Goal: Task Accomplishment & Management: Complete application form

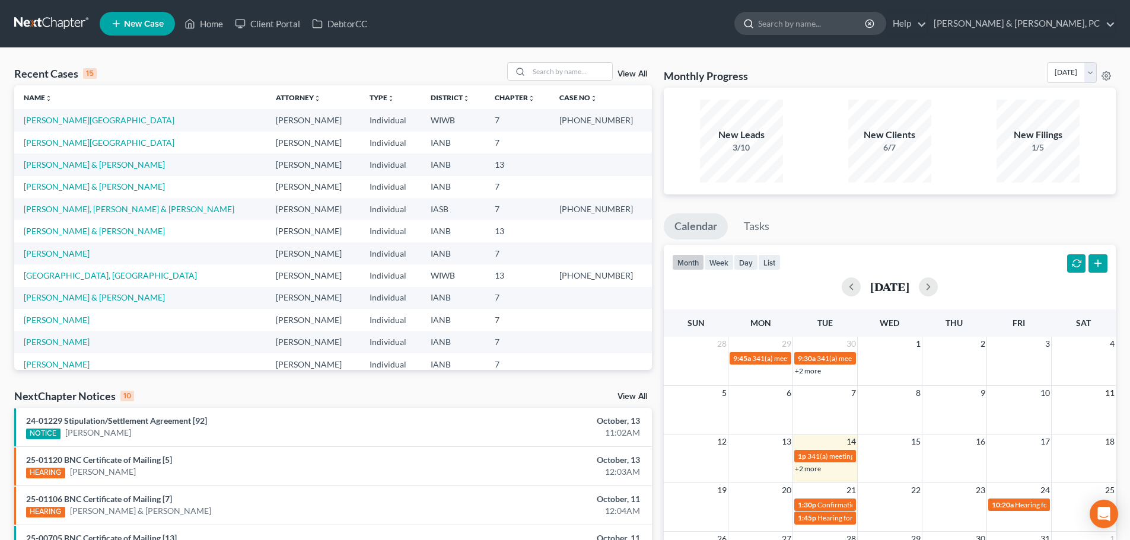
click at [861, 25] on input "search" at bounding box center [812, 23] width 109 height 22
click at [117, 28] on icon at bounding box center [116, 24] width 11 height 14
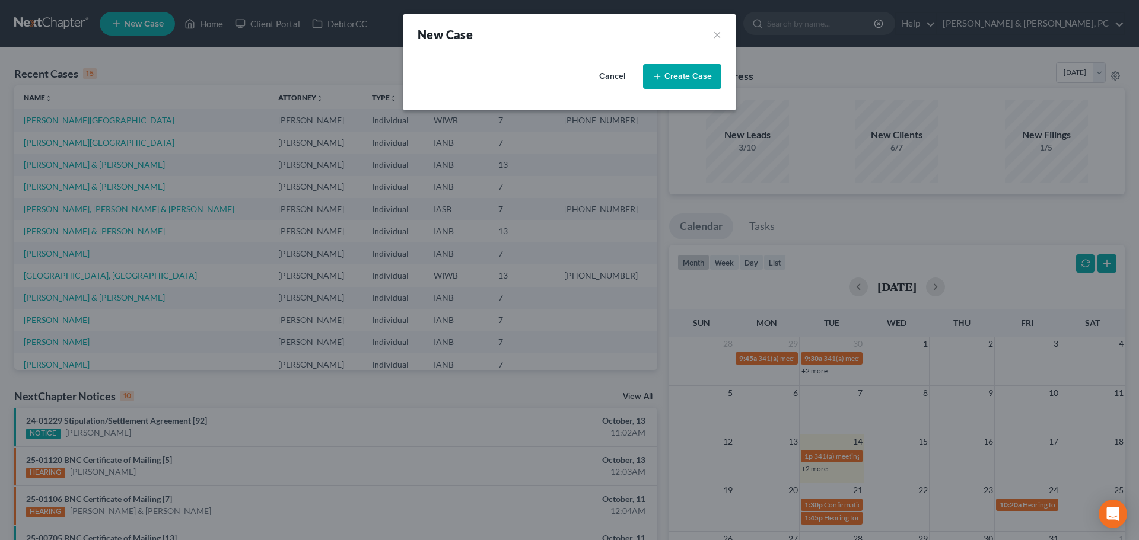
select select "29"
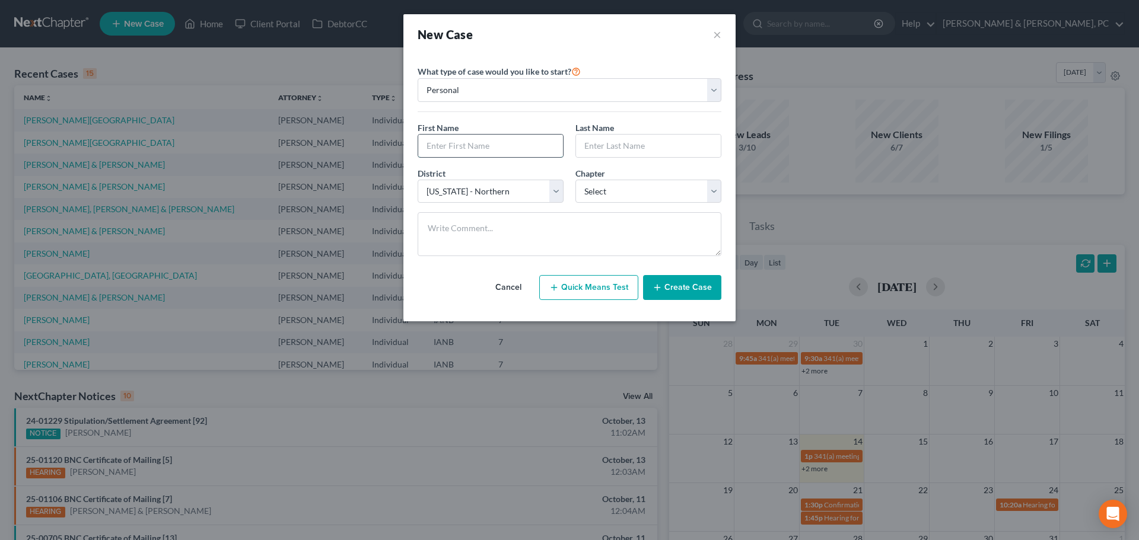
click at [472, 144] on input "text" at bounding box center [490, 146] width 145 height 23
type input "[PERSON_NAME]"
click at [608, 186] on select "Select 7 11 12 13" at bounding box center [648, 192] width 146 height 24
select select "0"
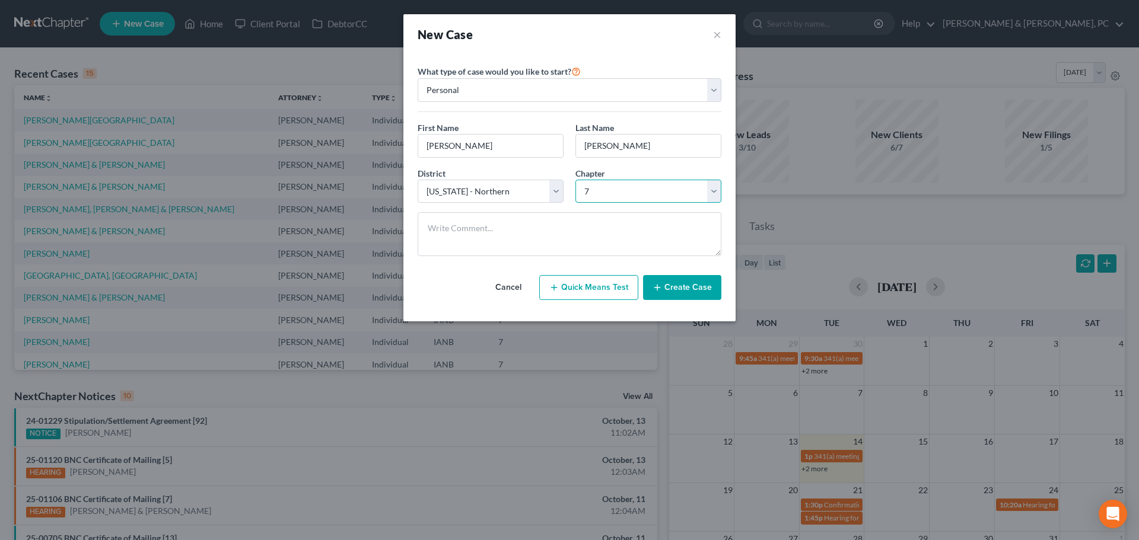
click at [575, 180] on select "Select 7 11 12 13" at bounding box center [648, 192] width 146 height 24
click at [696, 292] on button "Create Case" at bounding box center [682, 287] width 78 height 25
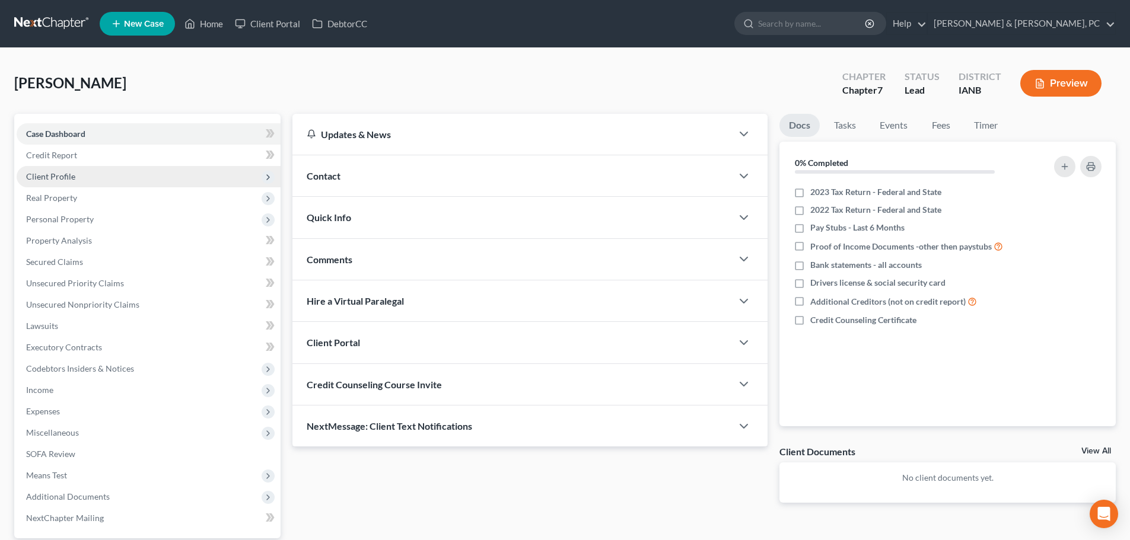
click at [125, 176] on span "Client Profile" at bounding box center [149, 176] width 264 height 21
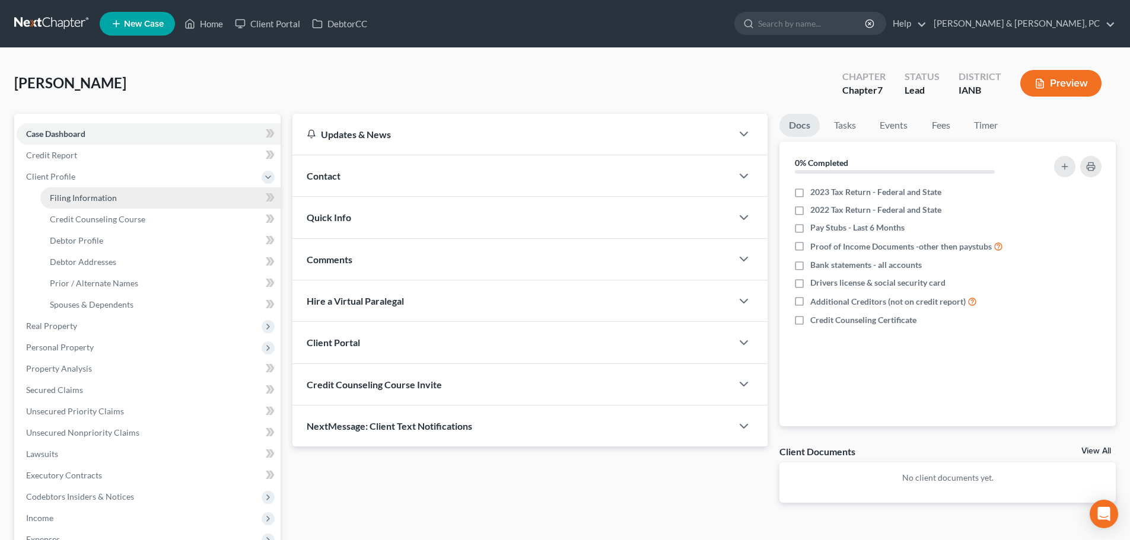
click at [136, 205] on link "Filing Information" at bounding box center [160, 197] width 240 height 21
select select "1"
select select "0"
select select "29"
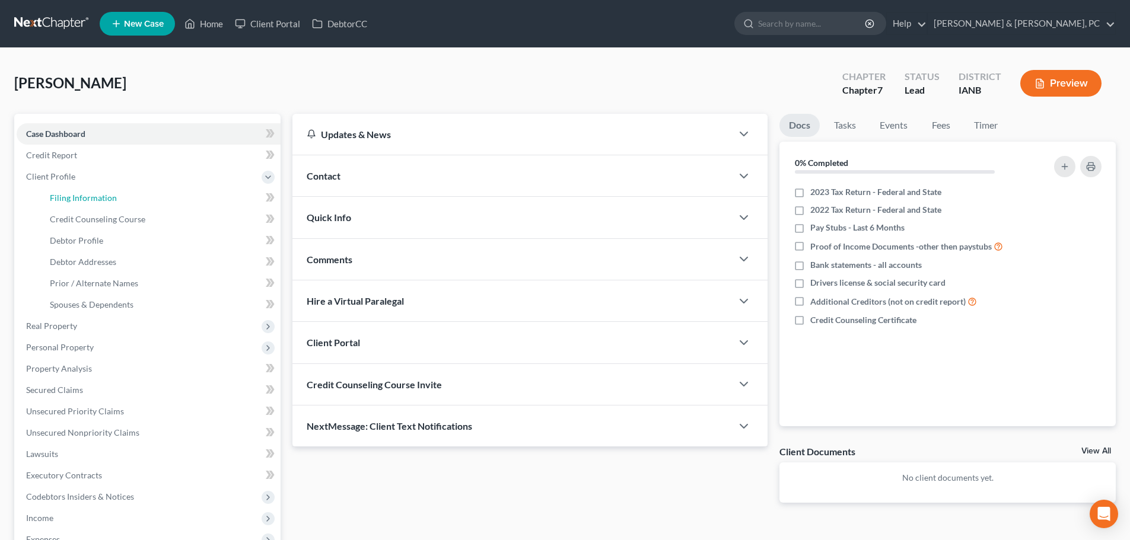
select select "16"
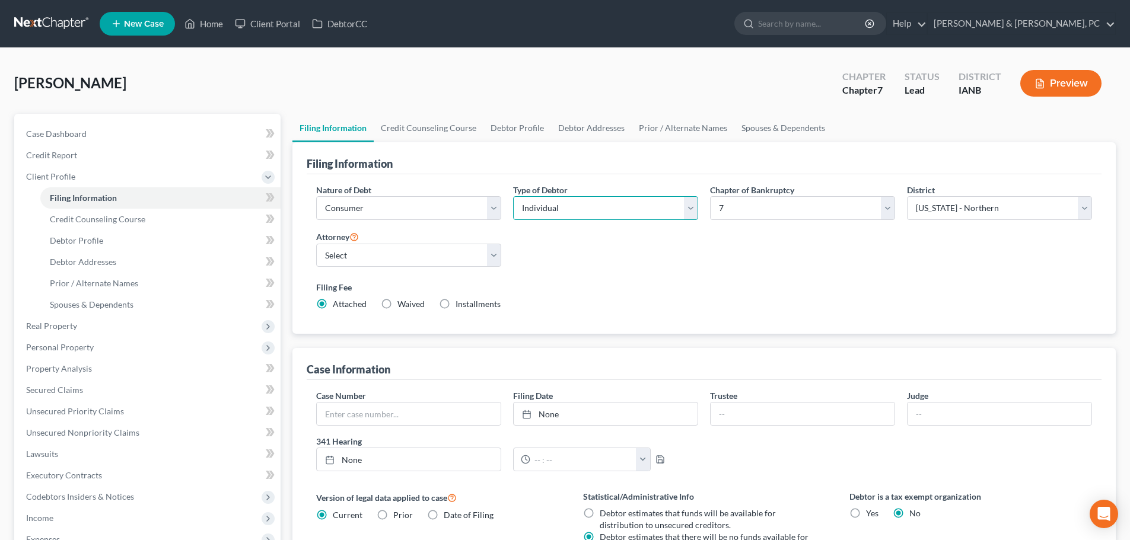
click at [547, 206] on select "Select Individual Joint" at bounding box center [605, 208] width 185 height 24
select select "1"
click at [513, 196] on select "Select Individual Joint" at bounding box center [605, 208] width 185 height 24
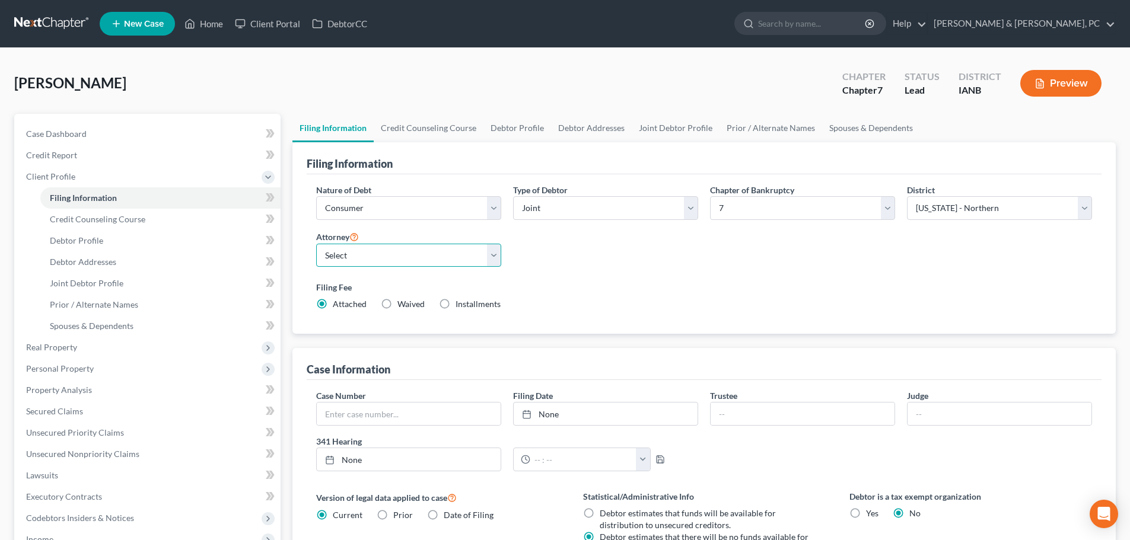
click at [409, 260] on select "Select [PERSON_NAME] - IASB" at bounding box center [408, 256] width 185 height 24
select select "0"
click at [316, 244] on select "Select [PERSON_NAME] - IASB" at bounding box center [408, 256] width 185 height 24
click at [102, 248] on link "Debtor Profile" at bounding box center [160, 240] width 240 height 21
select select "1"
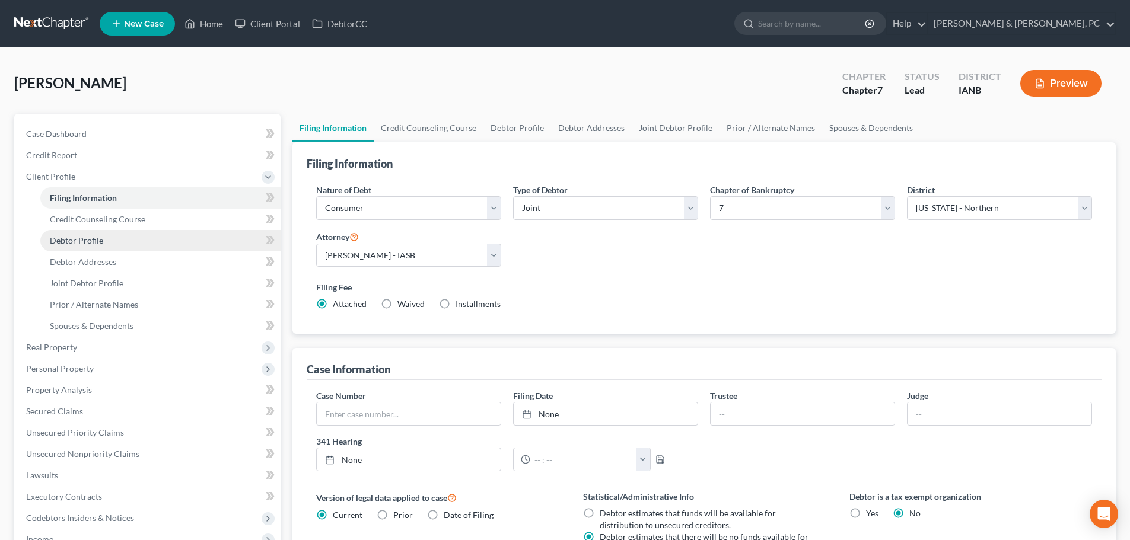
select select "0"
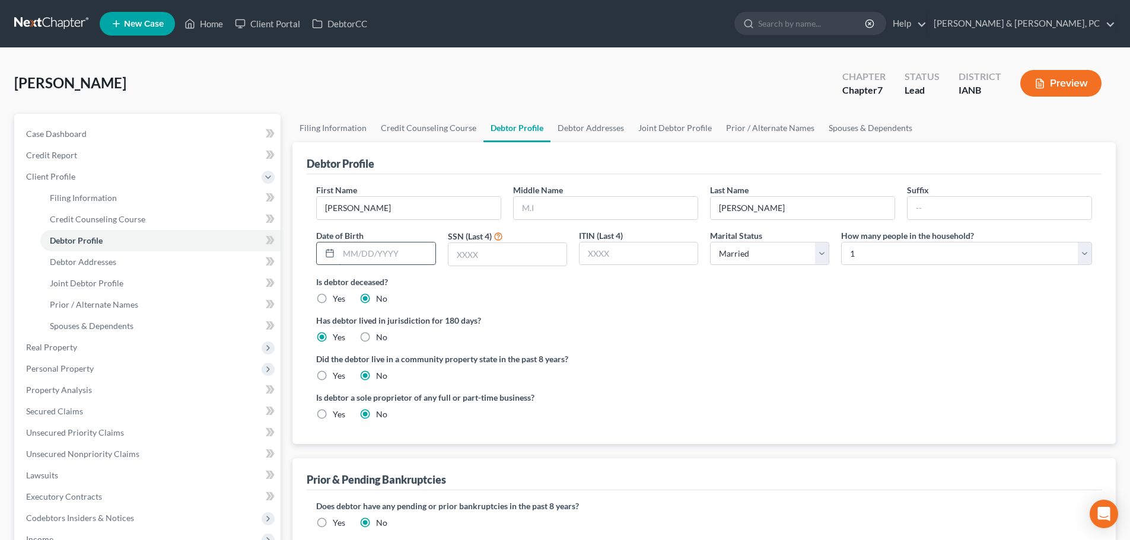
click at [354, 259] on input "text" at bounding box center [387, 254] width 96 height 23
type input "[DATE]"
type input "1528"
click at [139, 260] on link "Debtor Addresses" at bounding box center [160, 261] width 240 height 21
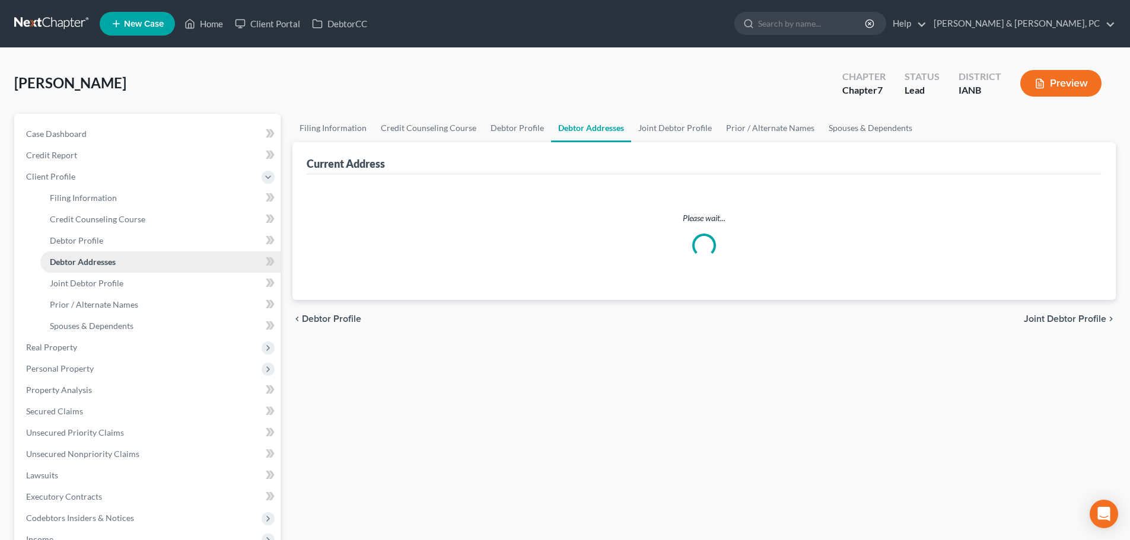
select select "0"
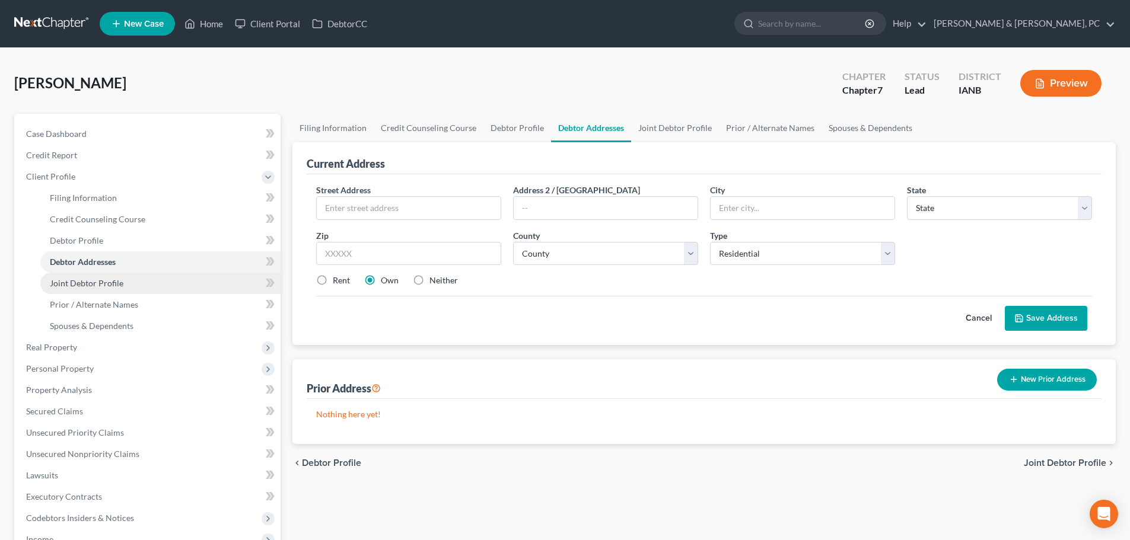
click at [161, 286] on link "Joint Debtor Profile" at bounding box center [160, 283] width 240 height 21
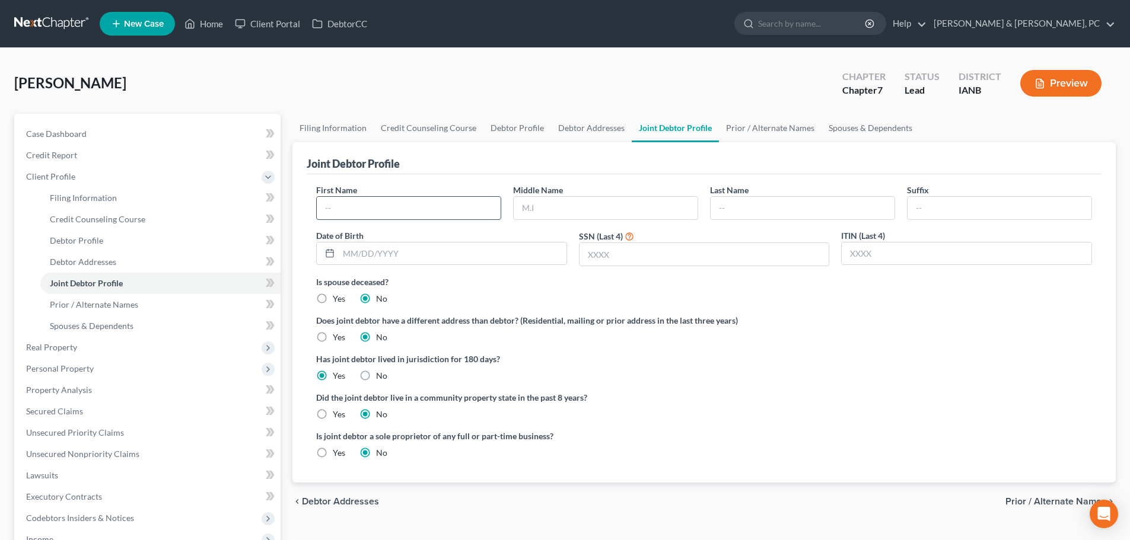
click at [347, 208] on input "text" at bounding box center [409, 208] width 184 height 23
type input "[PERSON_NAME]"
type input "[DATE]"
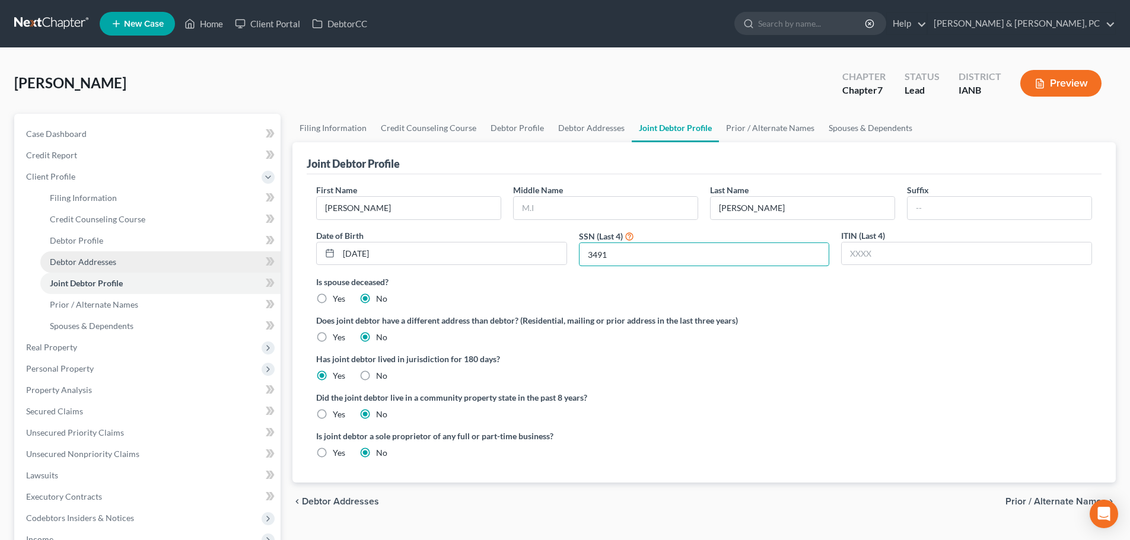
type input "3491"
click at [119, 261] on link "Debtor Addresses" at bounding box center [160, 261] width 240 height 21
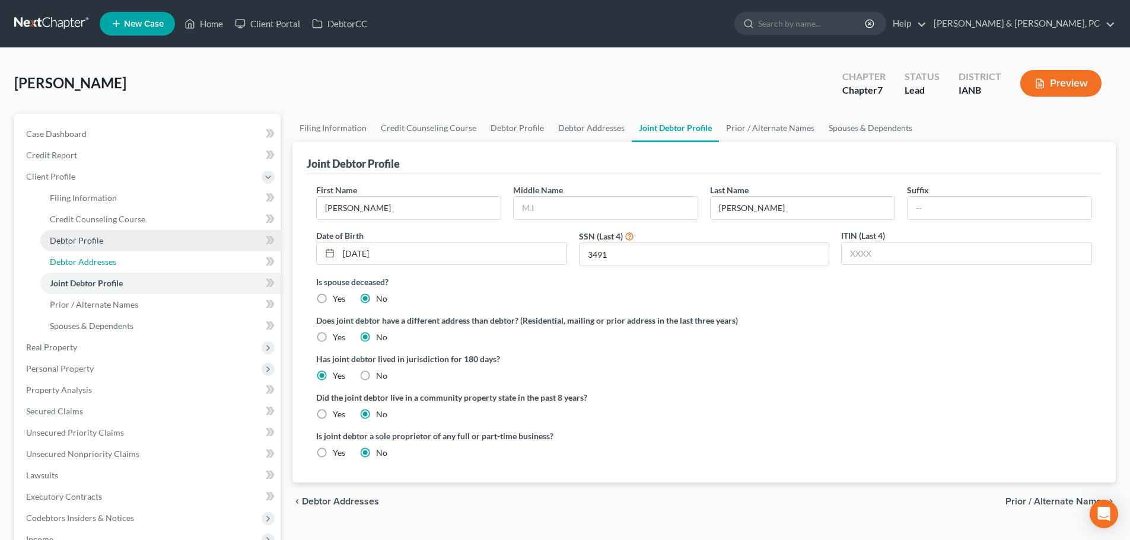
select select "0"
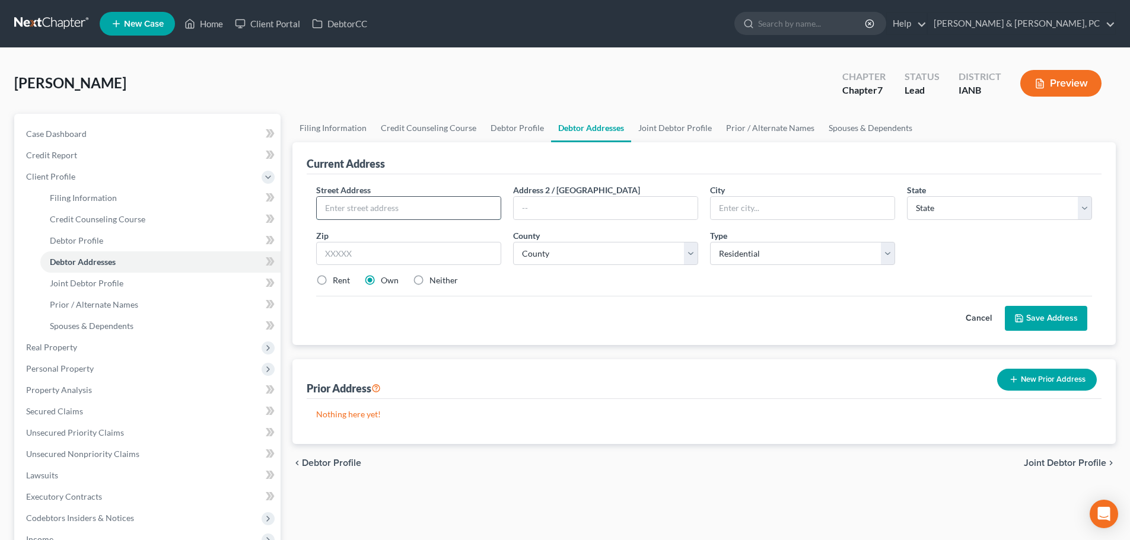
click at [347, 209] on input "text" at bounding box center [409, 208] width 184 height 23
paste input "[STREET_ADDRESS]"
type input "[STREET_ADDRESS]"
click at [801, 204] on input "text" at bounding box center [803, 208] width 184 height 23
type input "Dubuque"
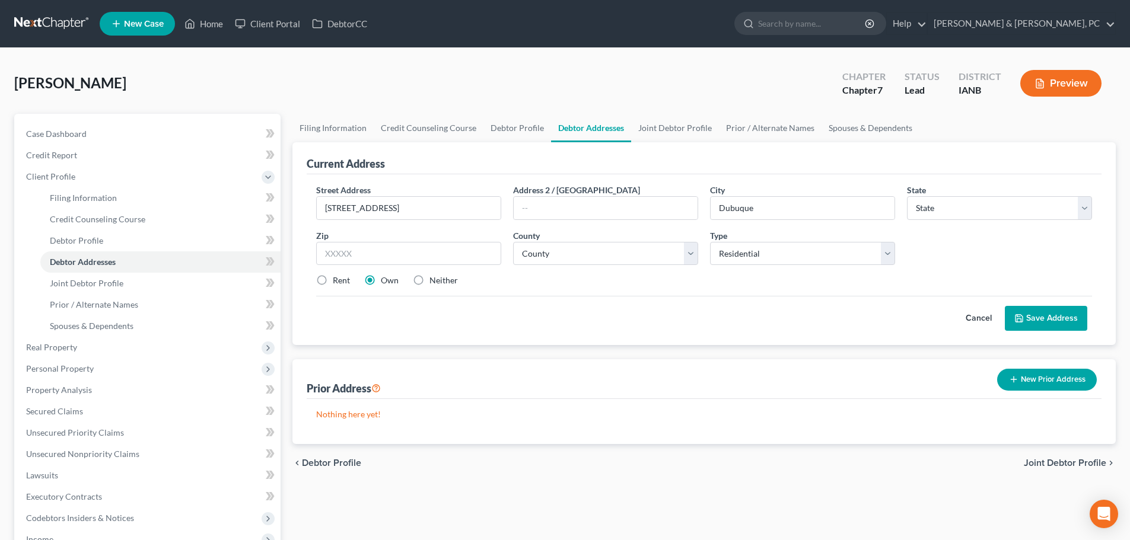
click at [957, 195] on div "State * State [US_STATE] AK AR AZ CA CO CT DE DC [GEOGRAPHIC_DATA] [GEOGRAPHIC_…" at bounding box center [999, 202] width 197 height 36
click at [957, 201] on select "State [US_STATE] AK AR AZ CA CO CT DE DC [GEOGRAPHIC_DATA] [GEOGRAPHIC_DATA] GU…" at bounding box center [999, 208] width 185 height 24
select select "16"
click at [907, 196] on select "State [US_STATE] AK AR AZ CA CO CT DE DC [GEOGRAPHIC_DATA] [GEOGRAPHIC_DATA] GU…" at bounding box center [999, 208] width 185 height 24
click at [384, 249] on input "text" at bounding box center [408, 254] width 185 height 24
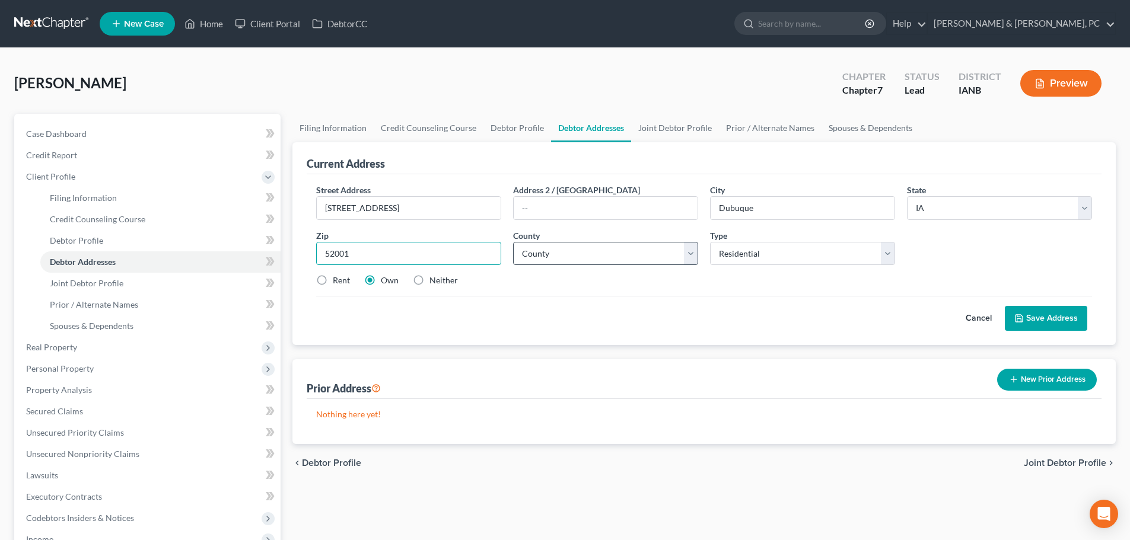
type input "52001"
click at [543, 247] on select "County [GEOGRAPHIC_DATA] [GEOGRAPHIC_DATA] [GEOGRAPHIC_DATA] [GEOGRAPHIC_DATA] …" at bounding box center [605, 254] width 185 height 24
select select "30"
click at [513, 242] on select "County [GEOGRAPHIC_DATA] [GEOGRAPHIC_DATA] [GEOGRAPHIC_DATA] [GEOGRAPHIC_DATA] …" at bounding box center [605, 254] width 185 height 24
click at [1042, 311] on button "Save Address" at bounding box center [1046, 318] width 82 height 25
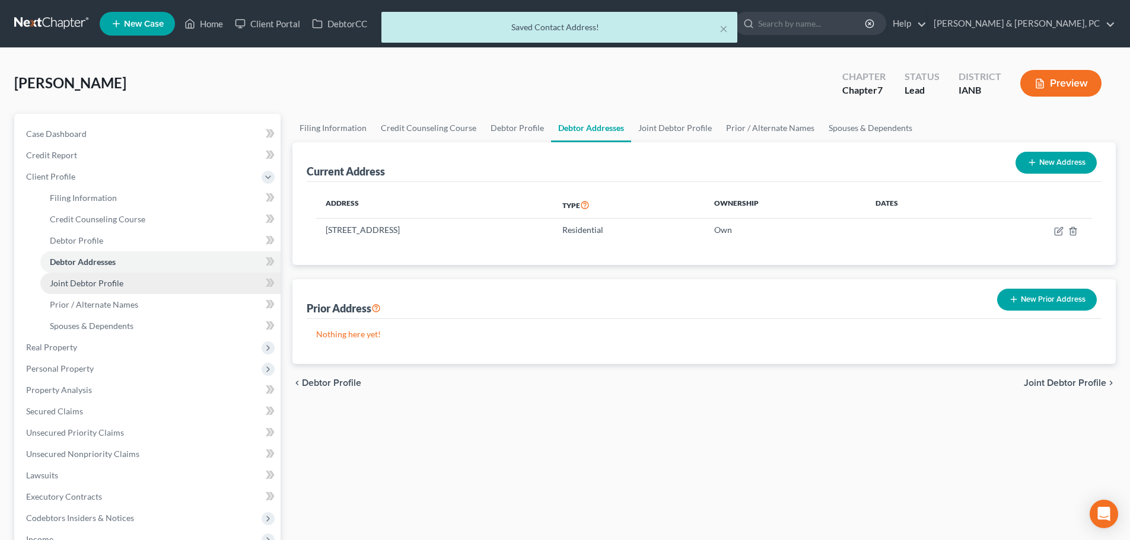
click at [133, 284] on link "Joint Debtor Profile" at bounding box center [160, 283] width 240 height 21
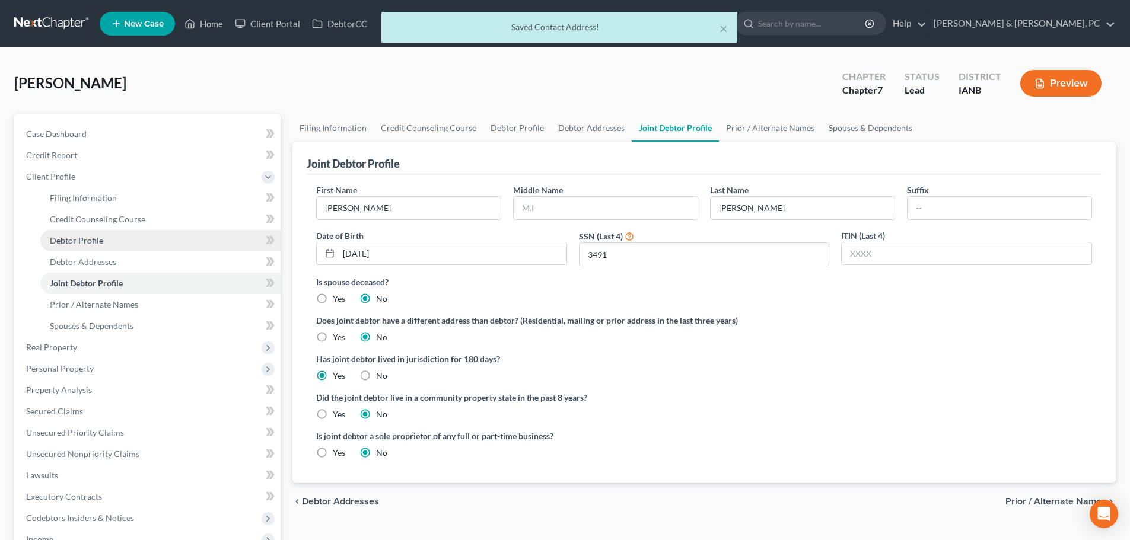
click at [126, 241] on link "Debtor Profile" at bounding box center [160, 240] width 240 height 21
select select "1"
select select "0"
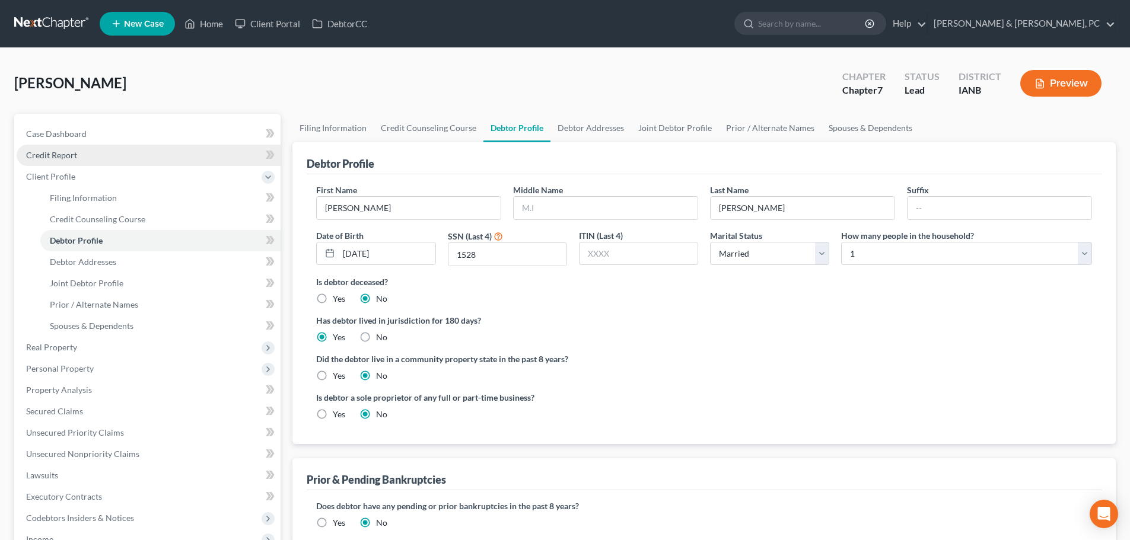
click at [96, 157] on link "Credit Report" at bounding box center [149, 155] width 264 height 21
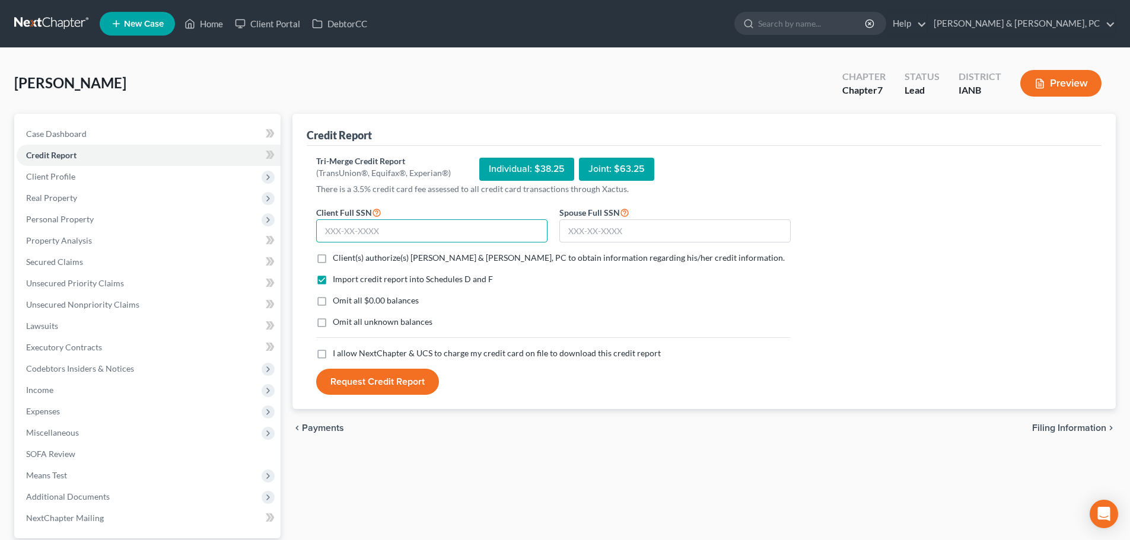
click at [346, 233] on input "text" at bounding box center [431, 231] width 231 height 24
paste input "341-70-1528"
type input "341-70-1528"
click at [688, 230] on input "text" at bounding box center [674, 231] width 231 height 24
paste input "356-80-3491"
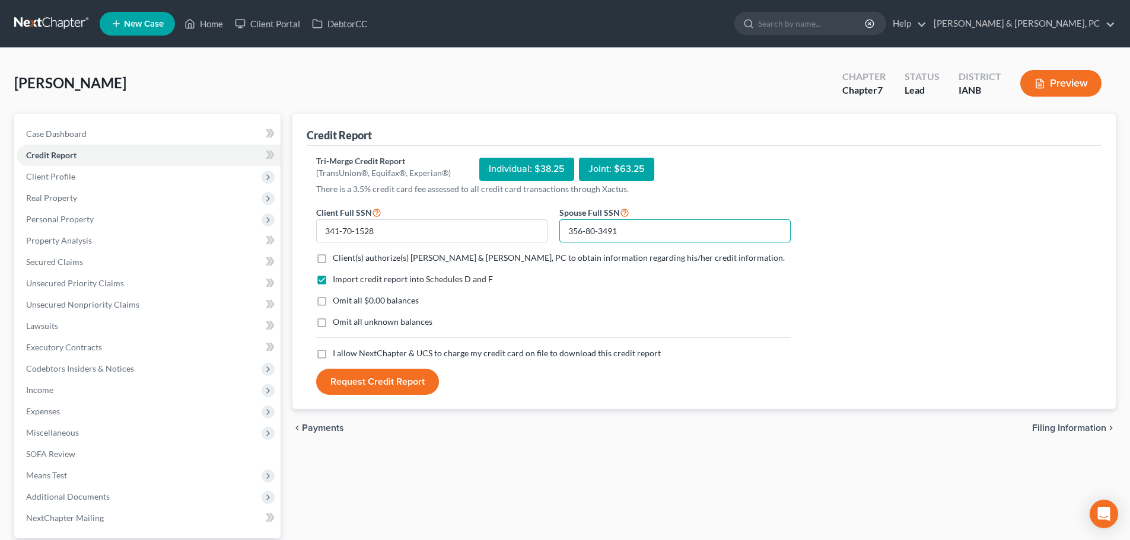
type input "356-80-3491"
drag, startPoint x: 321, startPoint y: 255, endPoint x: 323, endPoint y: 276, distance: 21.5
click at [333, 256] on label "Client(s) authorize(s) [PERSON_NAME] & [PERSON_NAME], PC to obtain information …" at bounding box center [559, 258] width 452 height 12
click at [338, 256] on input "Client(s) authorize(s) [PERSON_NAME] & [PERSON_NAME], PC to obtain information …" at bounding box center [342, 256] width 8 height 8
checkbox input "true"
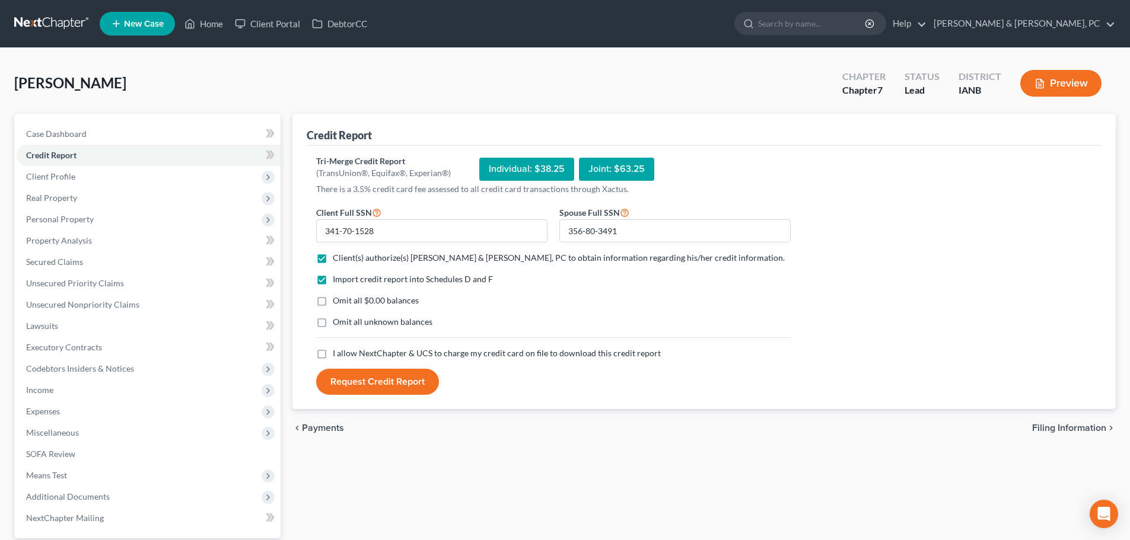
click at [333, 303] on label "Omit all $0.00 balances" at bounding box center [376, 301] width 86 height 12
click at [338, 303] on input "Omit all $0.00 balances" at bounding box center [342, 299] width 8 height 8
checkbox input "true"
click at [333, 320] on label "Omit all unknown balances" at bounding box center [383, 322] width 100 height 12
click at [338, 320] on input "Omit all unknown balances" at bounding box center [342, 320] width 8 height 8
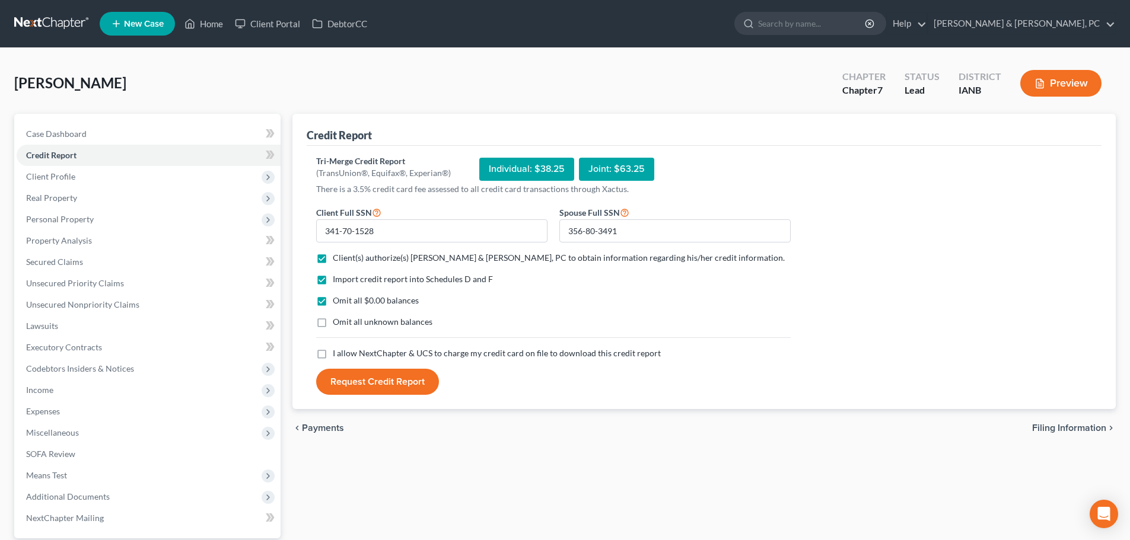
checkbox input "true"
click at [333, 356] on label "I allow NextChapter & UCS to charge my credit card on file to download this cre…" at bounding box center [497, 354] width 328 height 12
click at [338, 355] on input "I allow NextChapter & UCS to charge my credit card on file to download this cre…" at bounding box center [342, 352] width 8 height 8
checkbox input "true"
click at [349, 380] on button "Request Credit Report" at bounding box center [377, 382] width 123 height 26
